Goal: Task Accomplishment & Management: Complete application form

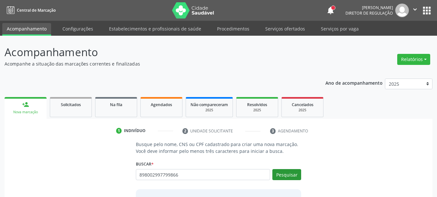
type input "898002997799866"
click at [291, 171] on button "Pesquisar" at bounding box center [287, 174] width 29 height 11
type input "898002997799866"
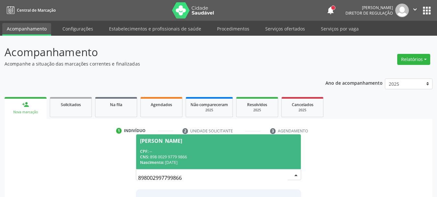
click at [256, 149] on div "CPF: --" at bounding box center [218, 151] width 157 height 6
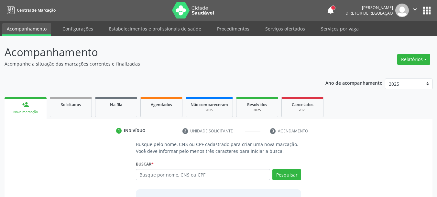
scroll to position [63, 0]
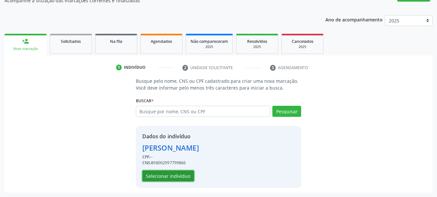
click at [170, 176] on button "Selecionar indivíduo" at bounding box center [168, 175] width 52 height 11
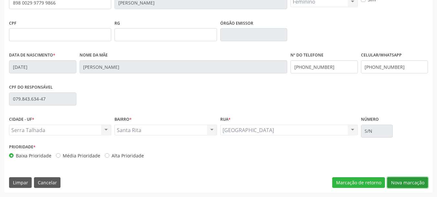
click at [403, 179] on button "Nova marcação" at bounding box center [408, 182] width 41 height 11
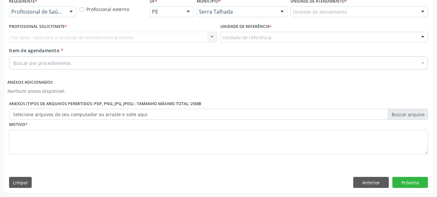
scroll to position [144, 0]
click at [40, 16] on div "Profissional de Saúde" at bounding box center [42, 11] width 67 height 11
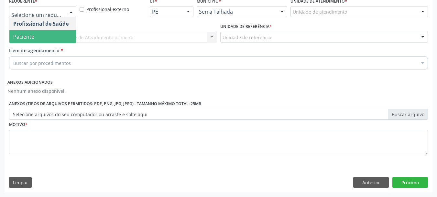
click at [21, 39] on span "Paciente" at bounding box center [23, 36] width 21 height 7
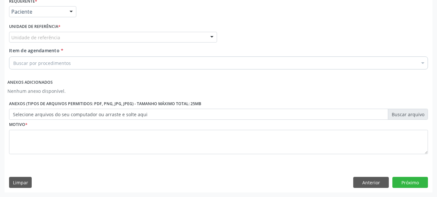
drag, startPoint x: 42, startPoint y: 24, endPoint x: 42, endPoint y: 28, distance: 4.2
click at [42, 27] on label "Unidade de referência *" at bounding box center [34, 27] width 51 height 10
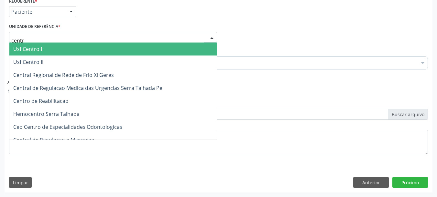
type input "centro"
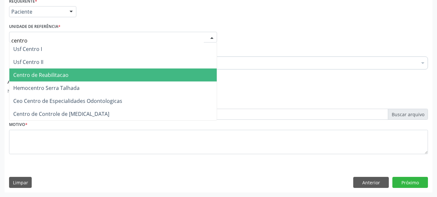
click at [54, 77] on span "Centro de Reabilitacao" at bounding box center [40, 74] width 55 height 7
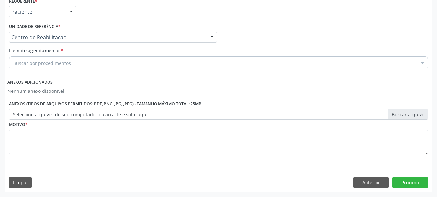
click at [55, 75] on div "Anexos adicionados Nenhum anexo disponível." at bounding box center [36, 86] width 58 height 25
click at [86, 40] on div "Centro de Reabilitacao" at bounding box center [113, 37] width 208 height 11
click at [0, 0] on span "Usf Cohab" at bounding box center [0, 0] width 0 height 0
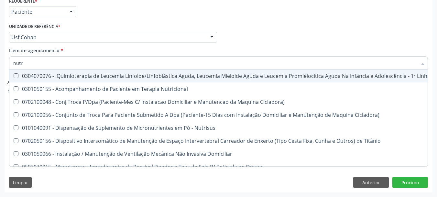
type input "nutri"
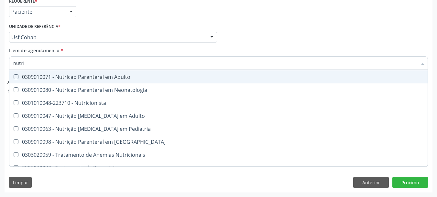
scroll to position [46, 0]
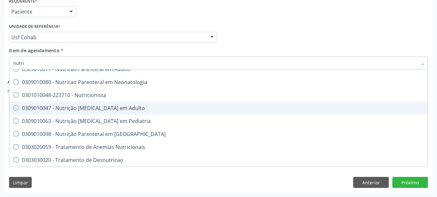
click at [120, 98] on span "0301010048-223710 - Nutricionista" at bounding box center [218, 94] width 419 height 13
checkbox Nutricionista "true"
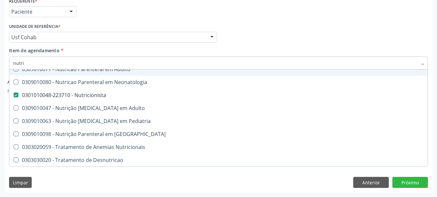
click at [280, 44] on div "Profissional Solicitante Por favor, selecione a Unidade de Atendimento primeiro…" at bounding box center [218, 34] width 423 height 25
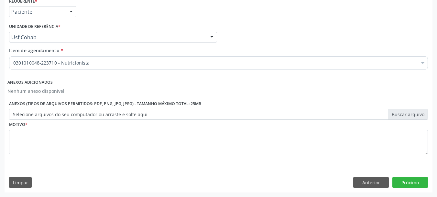
scroll to position [0, 0]
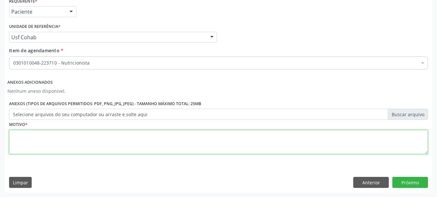
click at [66, 141] on textarea at bounding box center [218, 142] width 419 height 25
type textarea "..."
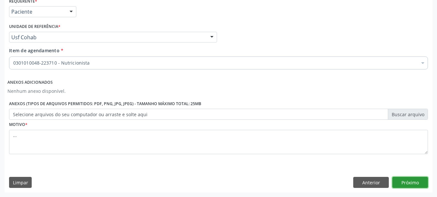
click at [420, 183] on button "Próximo" at bounding box center [411, 181] width 36 height 11
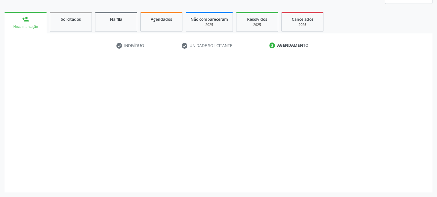
scroll to position [85, 0]
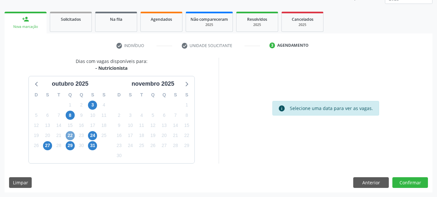
click at [72, 132] on span "22" at bounding box center [70, 135] width 9 height 9
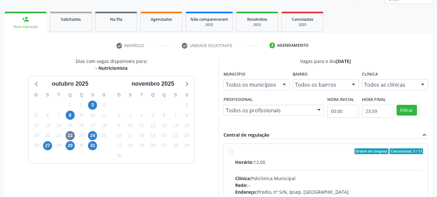
click at [235, 153] on label "Ordem de chegada Consumidos: 3 / 13 Horário: 12:00 Clínica: Policlinica Municip…" at bounding box center [329, 197] width 188 height 99
click at [231, 153] on input "Ordem de chegada Consumidos: 3 / 13 Horário: 12:00 Clínica: Policlinica Municip…" at bounding box center [231, 151] width 5 height 6
radio input "true"
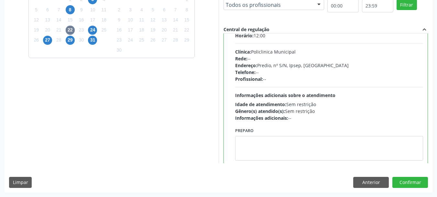
scroll to position [32, 0]
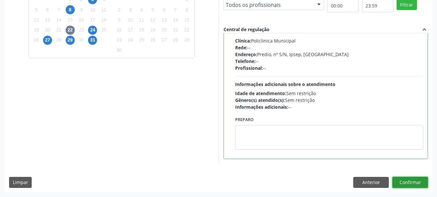
click at [409, 181] on button "Confirmar" at bounding box center [411, 181] width 36 height 11
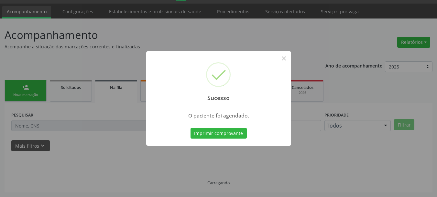
scroll to position [17, 0]
click at [212, 133] on button "Imprimir comprovante" at bounding box center [219, 133] width 56 height 11
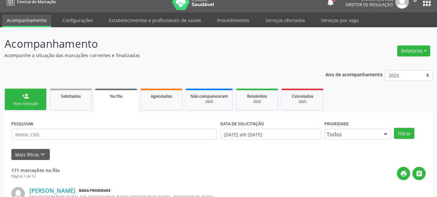
scroll to position [0, 0]
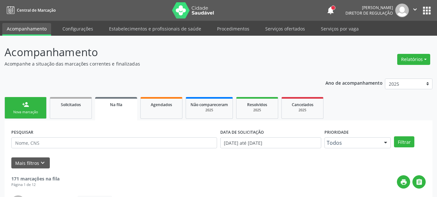
click at [429, 18] on nav "Central de Marcação notifications [PERSON_NAME] Diretor de regulação  Configur…" at bounding box center [218, 10] width 437 height 21
click at [428, 10] on button "apps" at bounding box center [427, 10] width 11 height 11
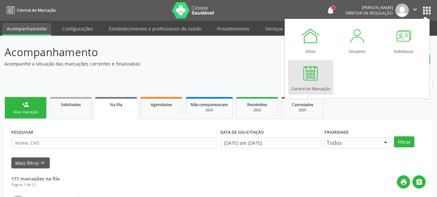
click at [305, 82] on div at bounding box center [310, 72] width 19 height 19
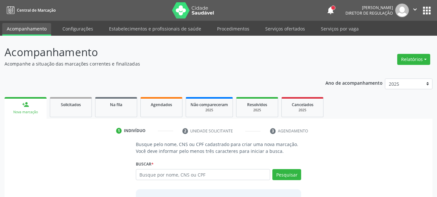
drag, startPoint x: 248, startPoint y: 106, endPoint x: 370, endPoint y: 153, distance: 130.7
click at [370, 153] on div "Busque pelo nome, CNS ou CPF cadastrado para criar uma nova marcação. Você deve…" at bounding box center [218, 191] width 419 height 100
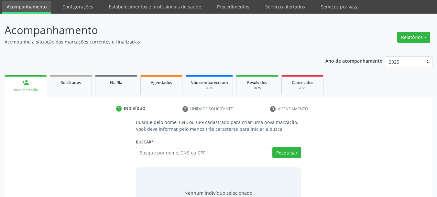
scroll to position [32, 0]
